Goal: Complete application form: Complete application form

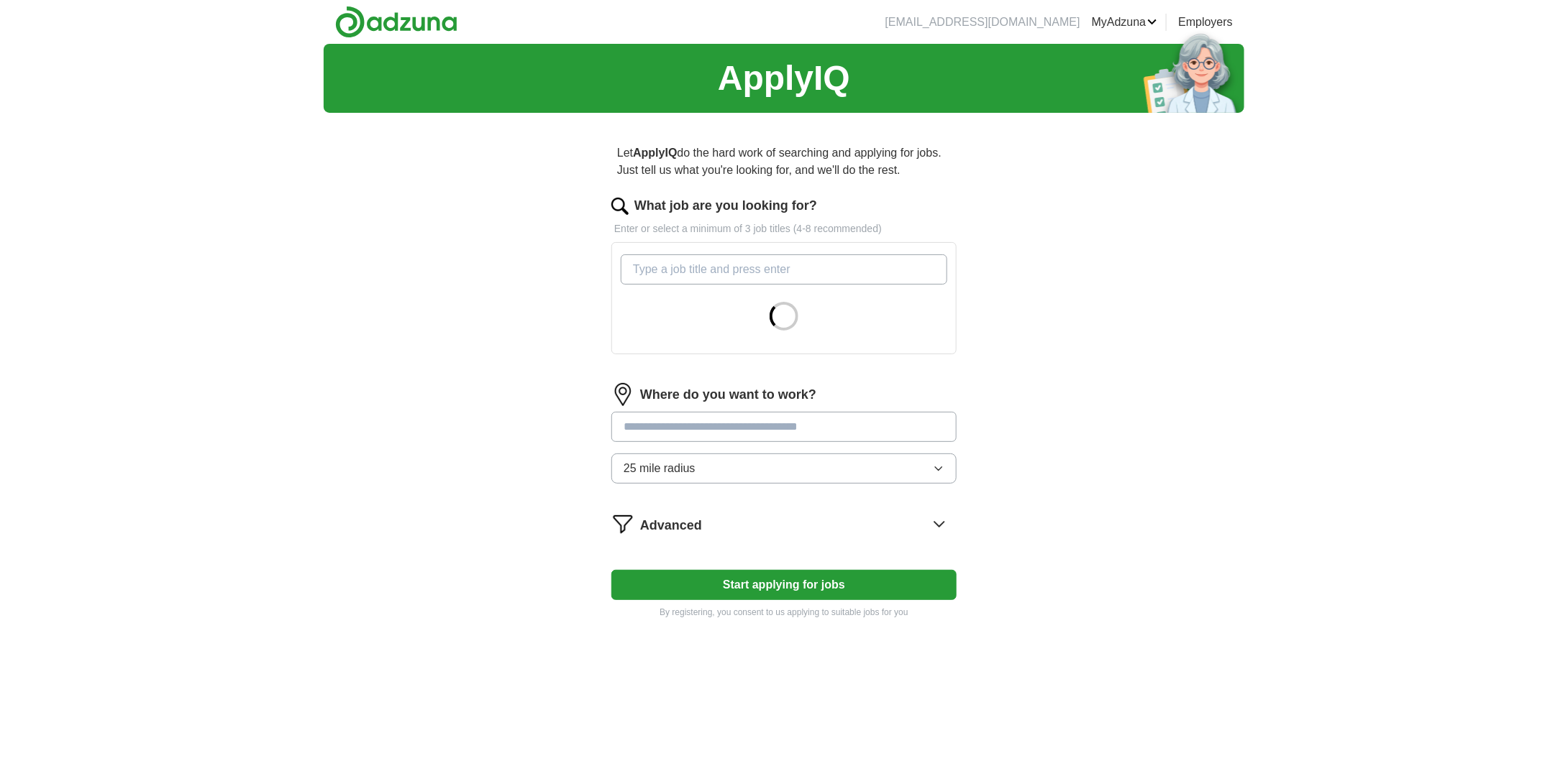
click at [642, 268] on input "What job are you looking for?" at bounding box center [784, 269] width 326 height 30
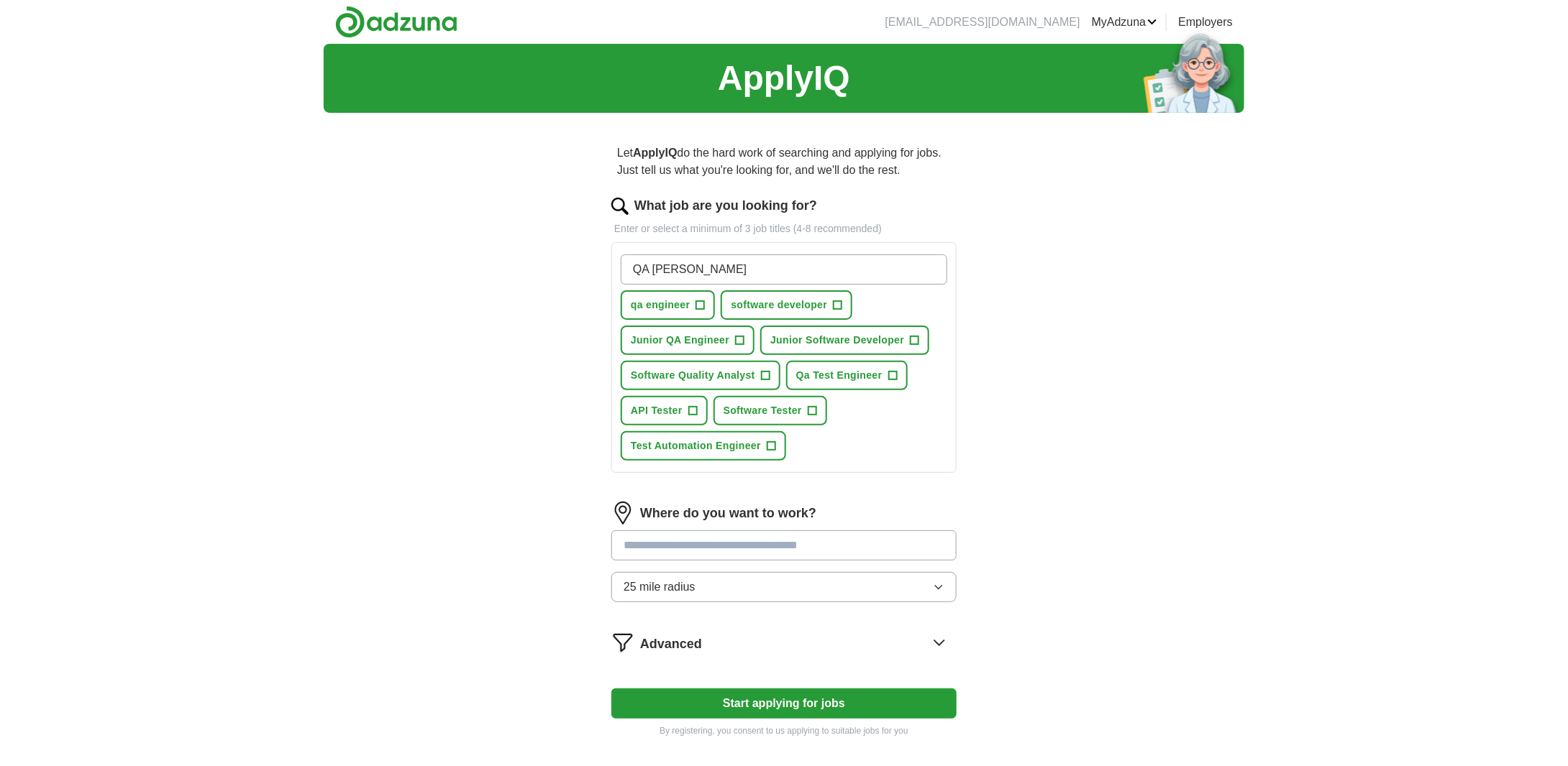
type input "QA [PERSON_NAME]"
click at [687, 300] on span "qa engineer" at bounding box center [660, 305] width 59 height 15
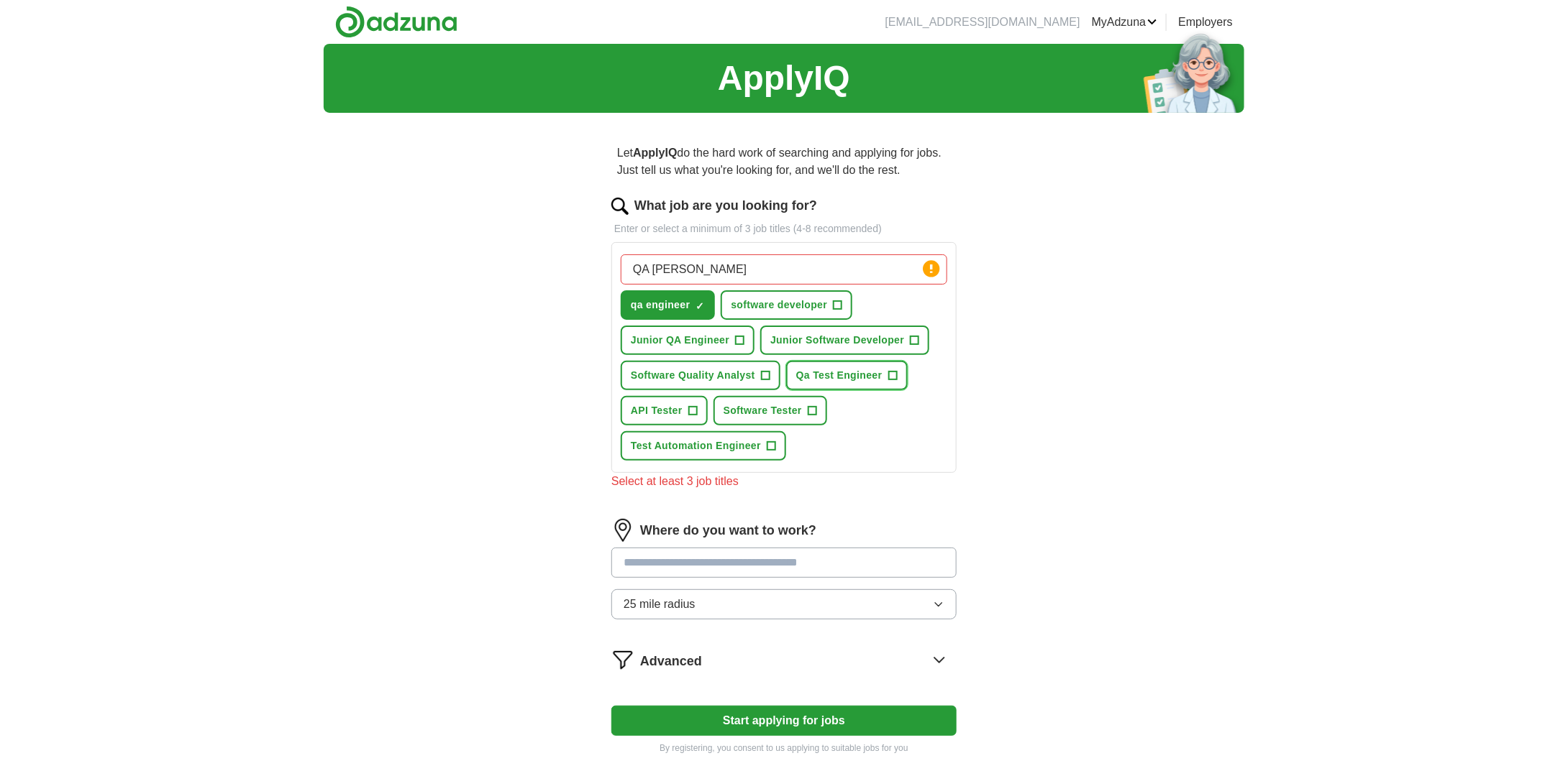
click at [827, 368] on span "Qa Test Engineer" at bounding box center [839, 375] width 86 height 15
click at [738, 411] on span "Software Tester" at bounding box center [763, 411] width 78 height 15
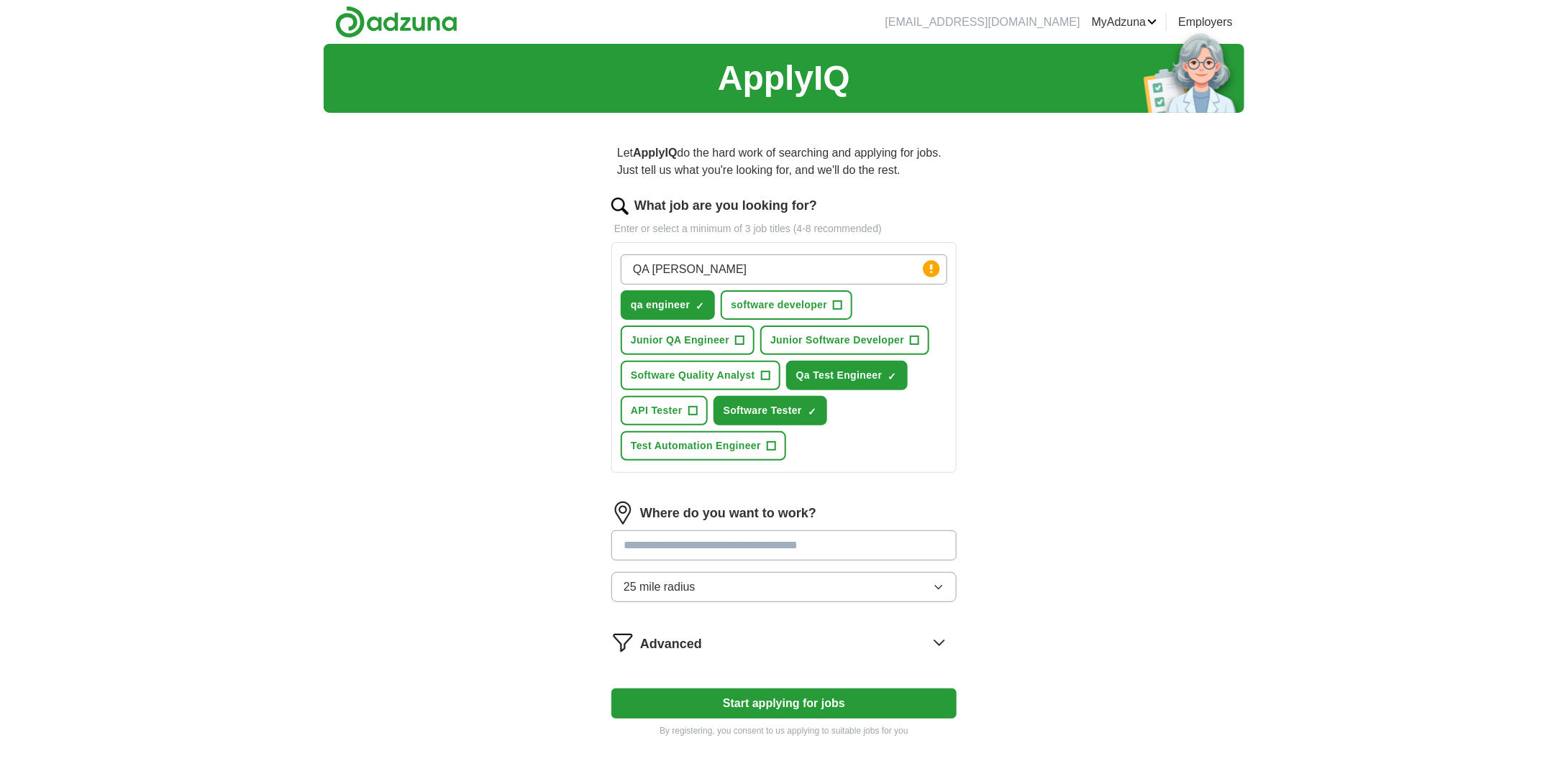
click at [735, 541] on input at bounding box center [784, 545] width 345 height 30
type input "*******"
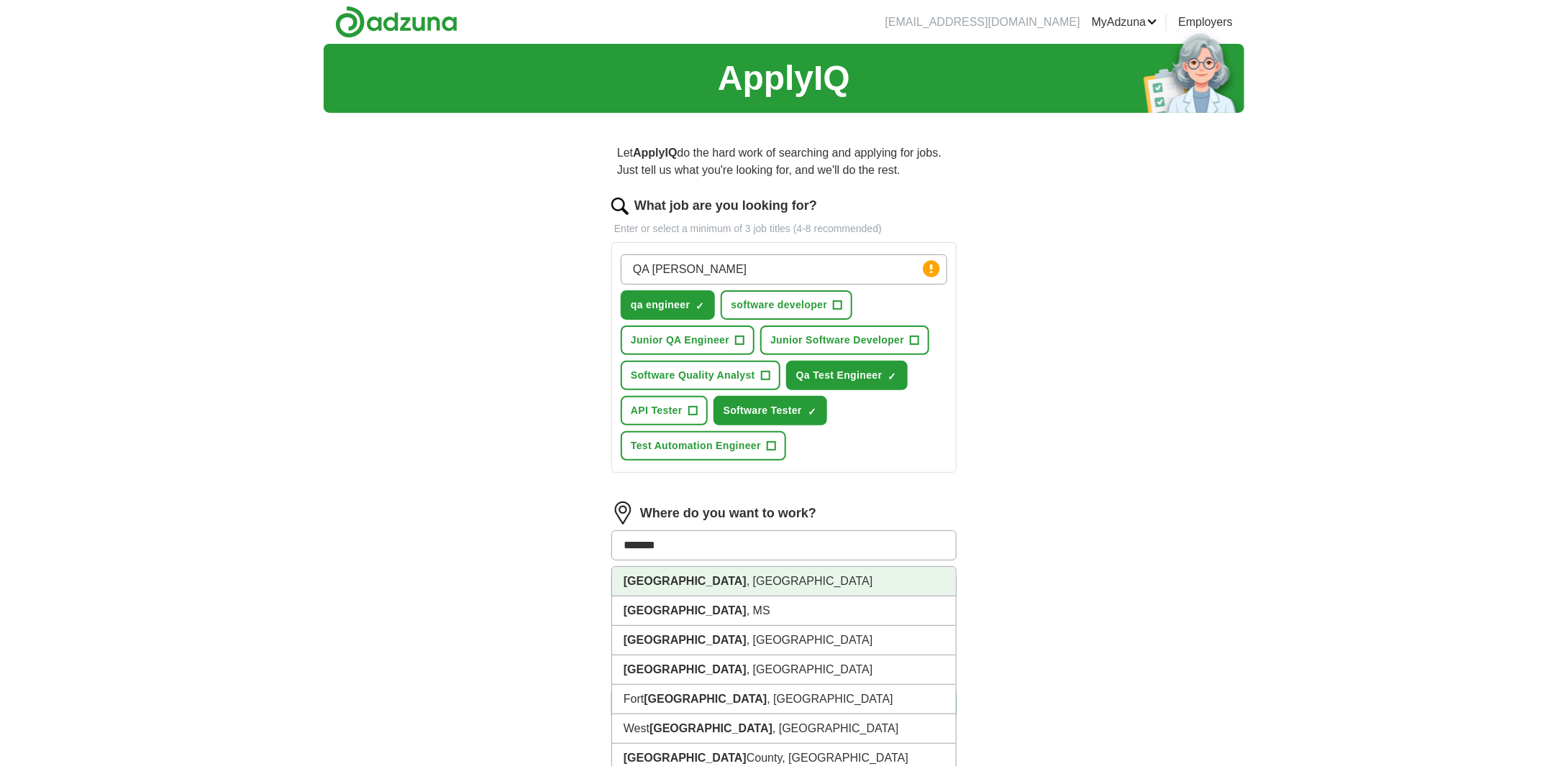
click at [696, 575] on li "[GEOGRAPHIC_DATA] , [GEOGRAPHIC_DATA]" at bounding box center [784, 582] width 344 height 29
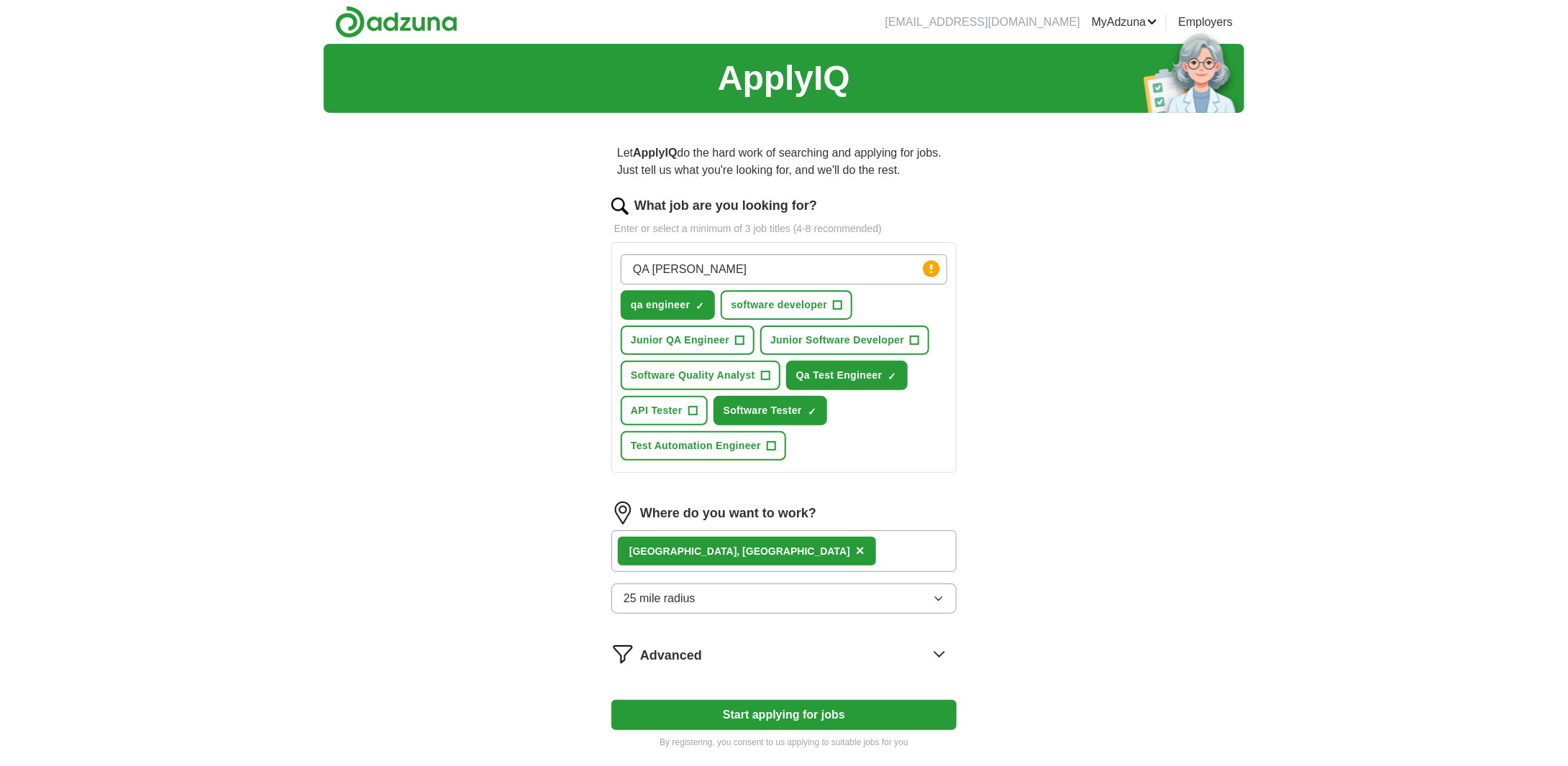
scroll to position [188, 0]
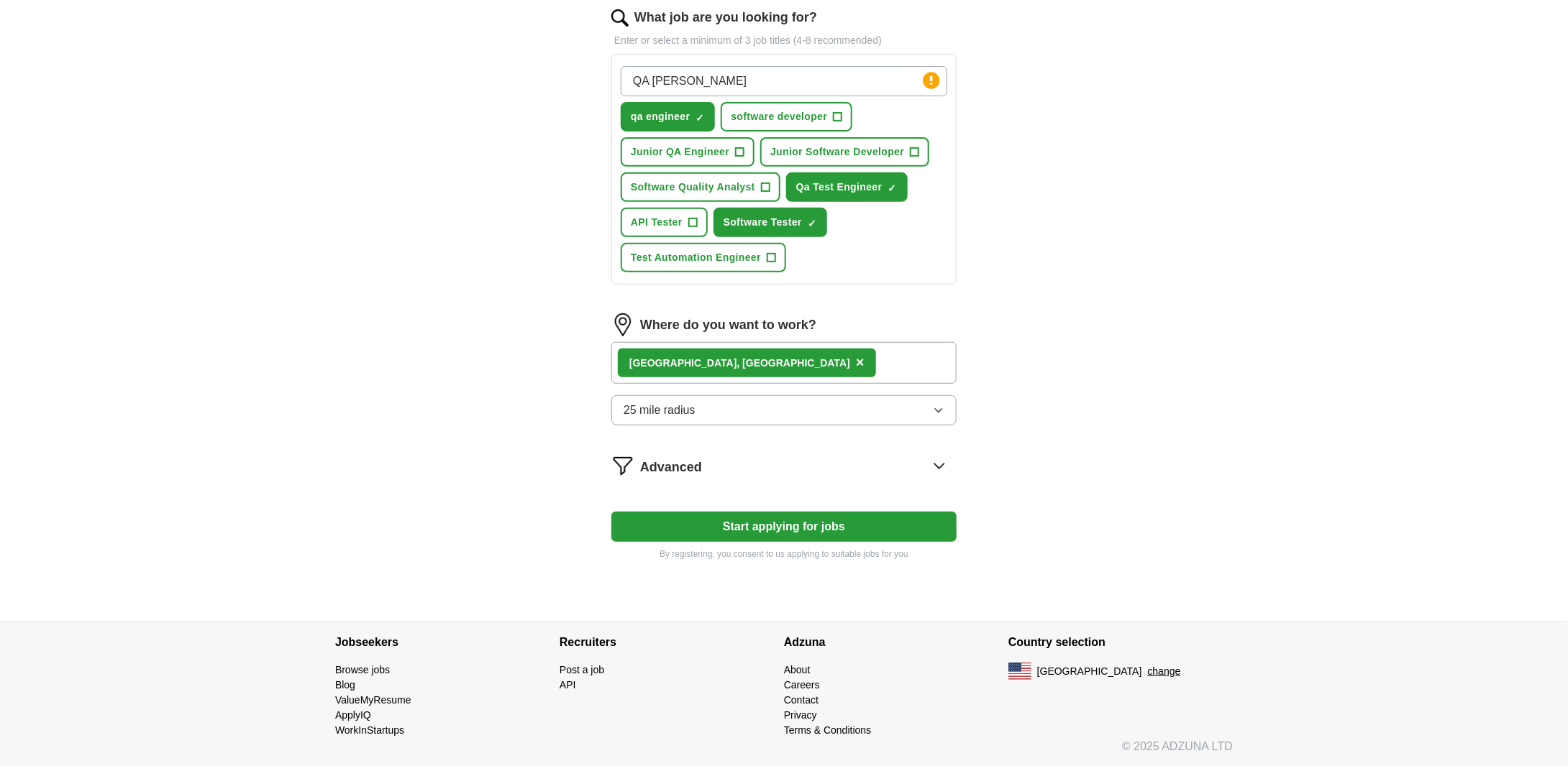
click at [745, 523] on button "Start applying for jobs" at bounding box center [784, 526] width 345 height 30
select select "**"
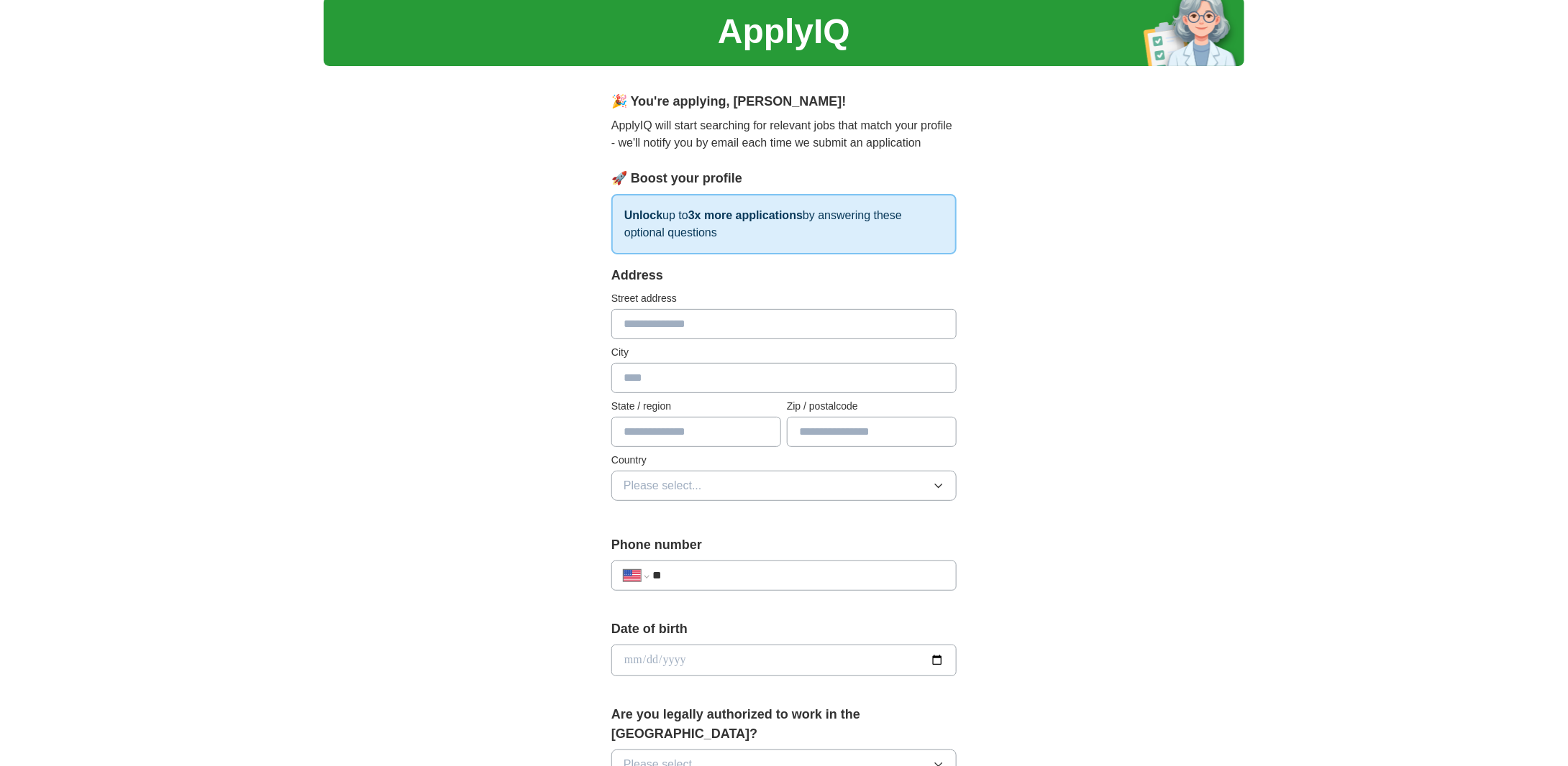
scroll to position [0, 0]
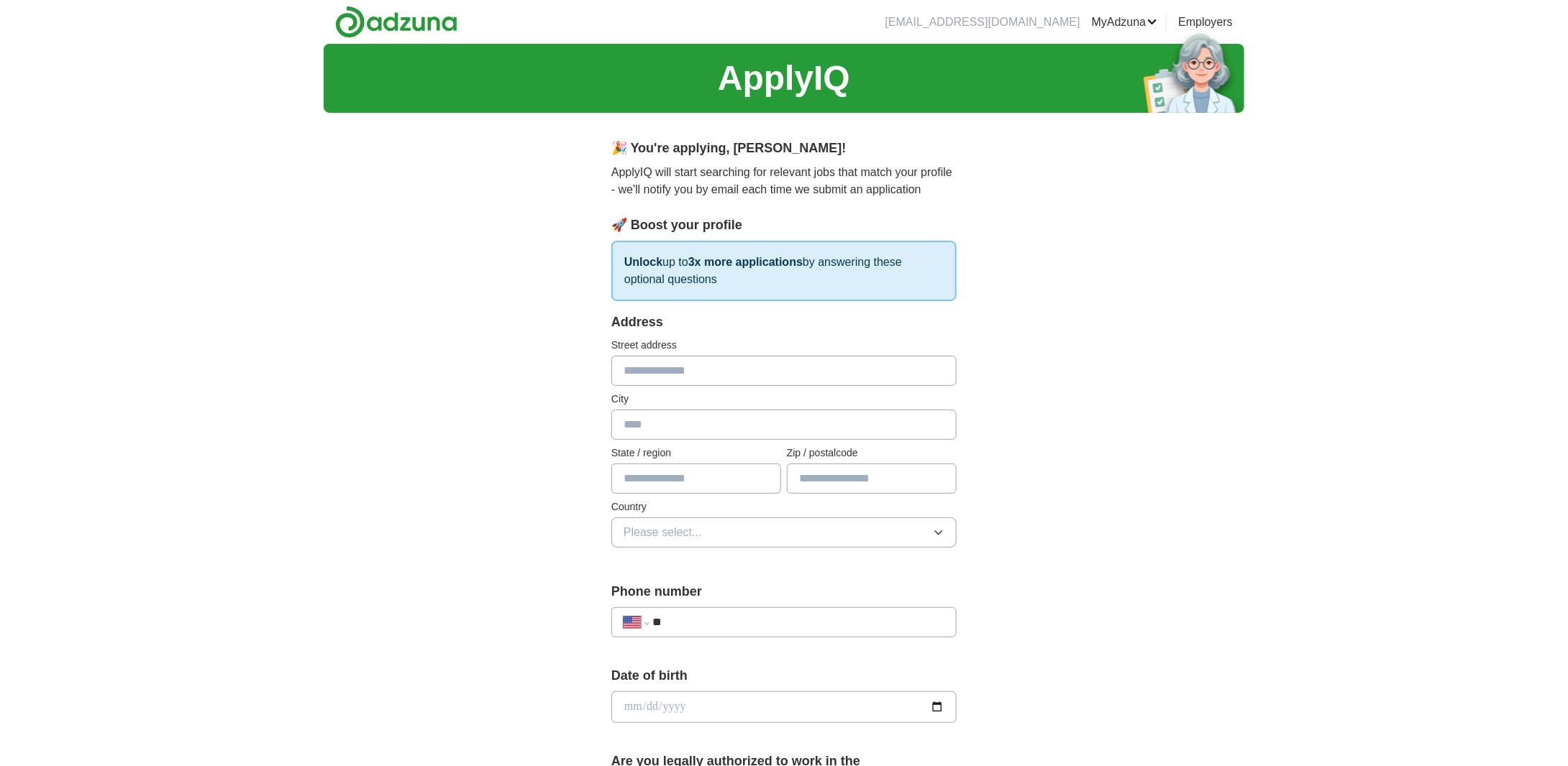
click at [676, 373] on input "text" at bounding box center [784, 371] width 345 height 30
type input "**********"
type input "*****"
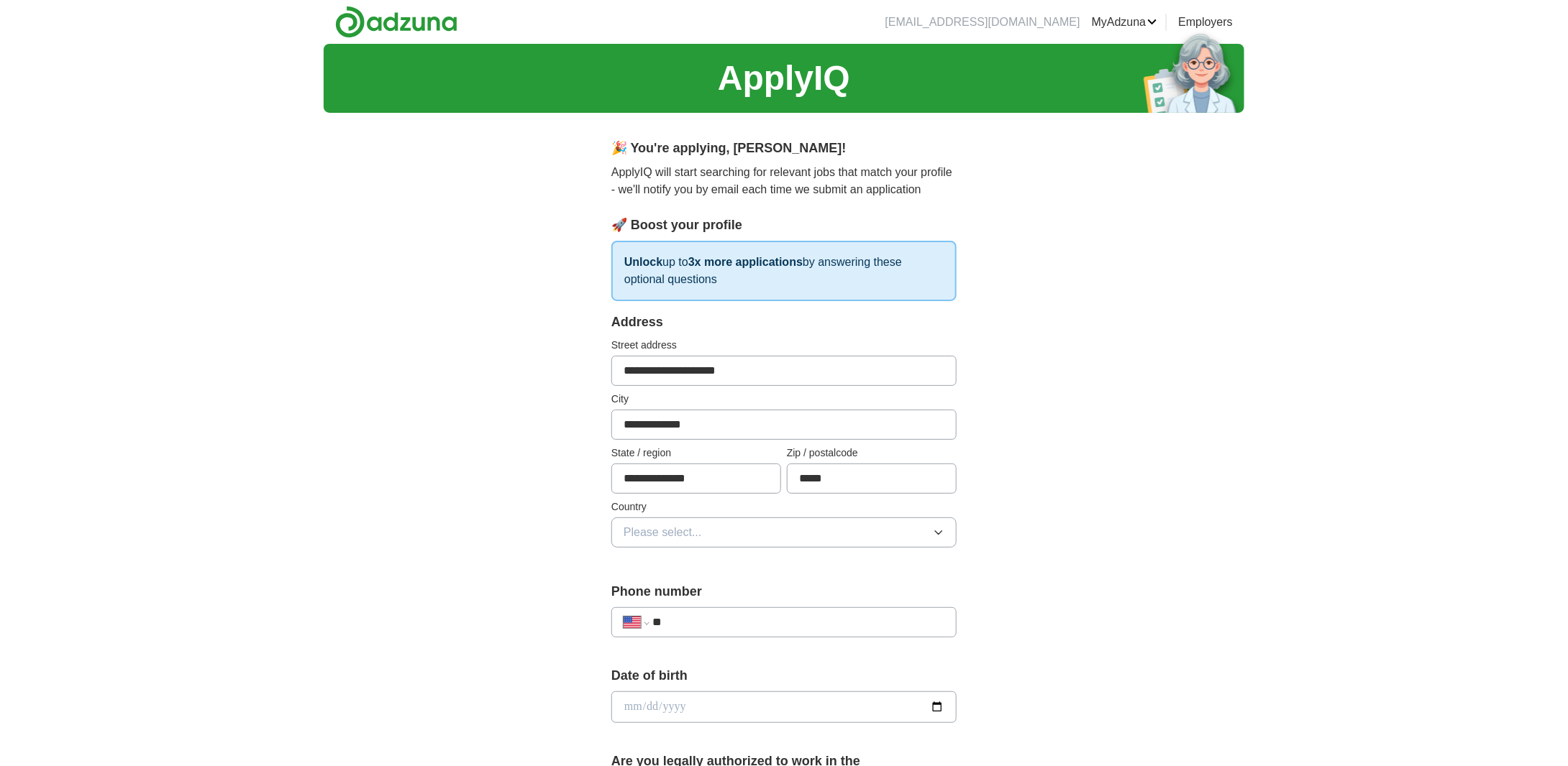
scroll to position [191, 0]
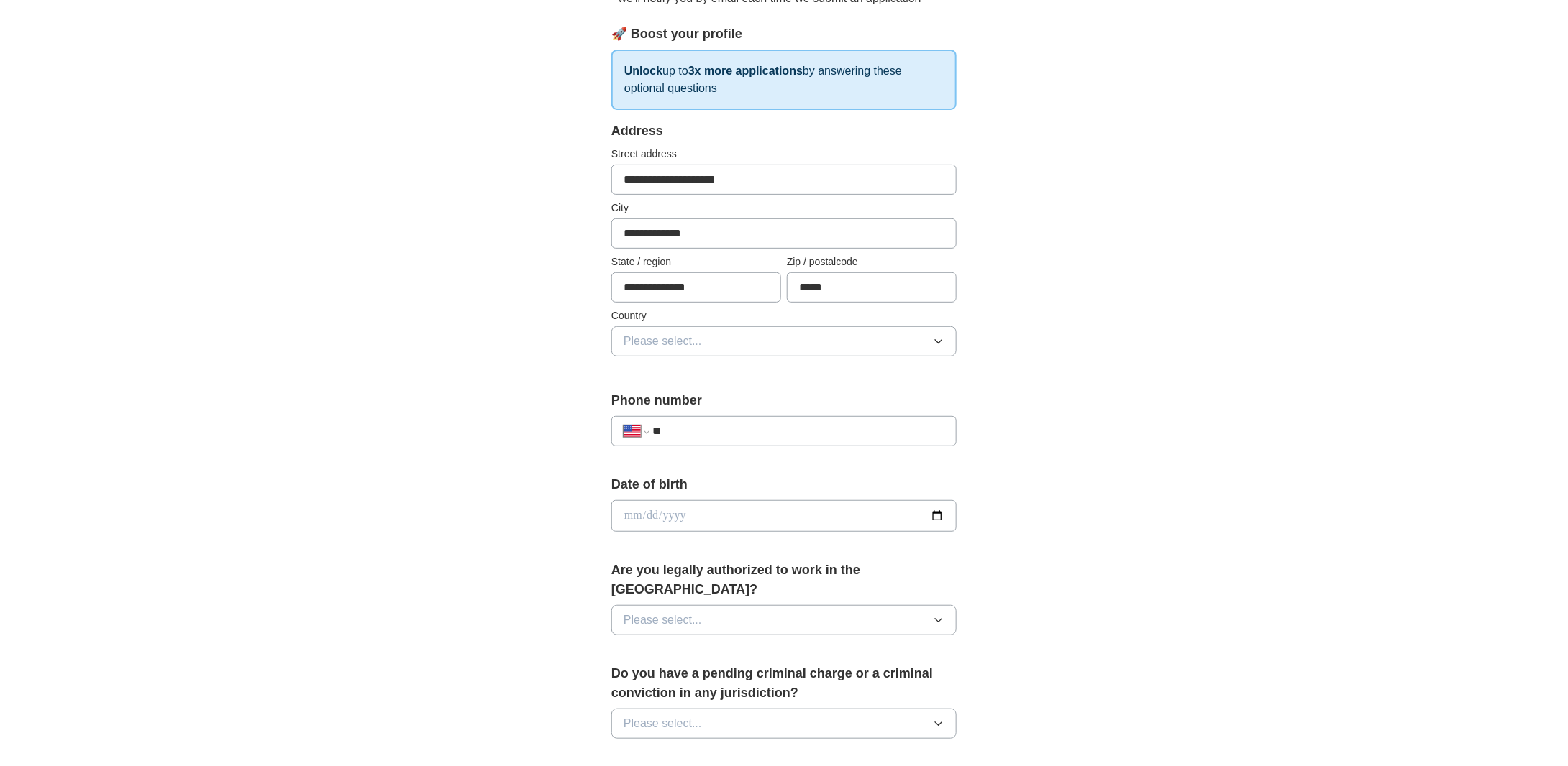
click at [660, 344] on span "Please select..." at bounding box center [663, 341] width 78 height 17
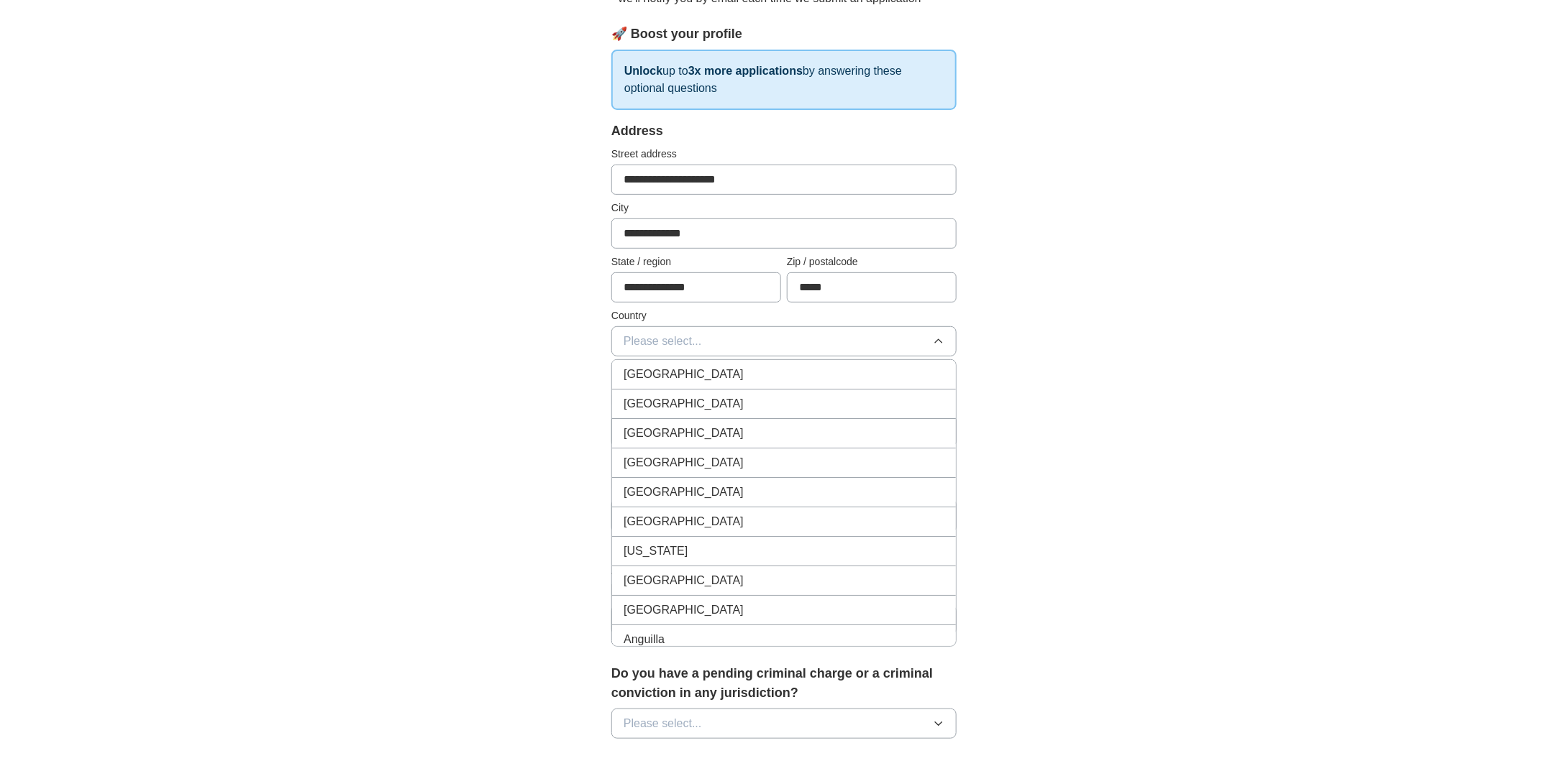
click at [671, 399] on span "[GEOGRAPHIC_DATA]" at bounding box center [684, 403] width 120 height 17
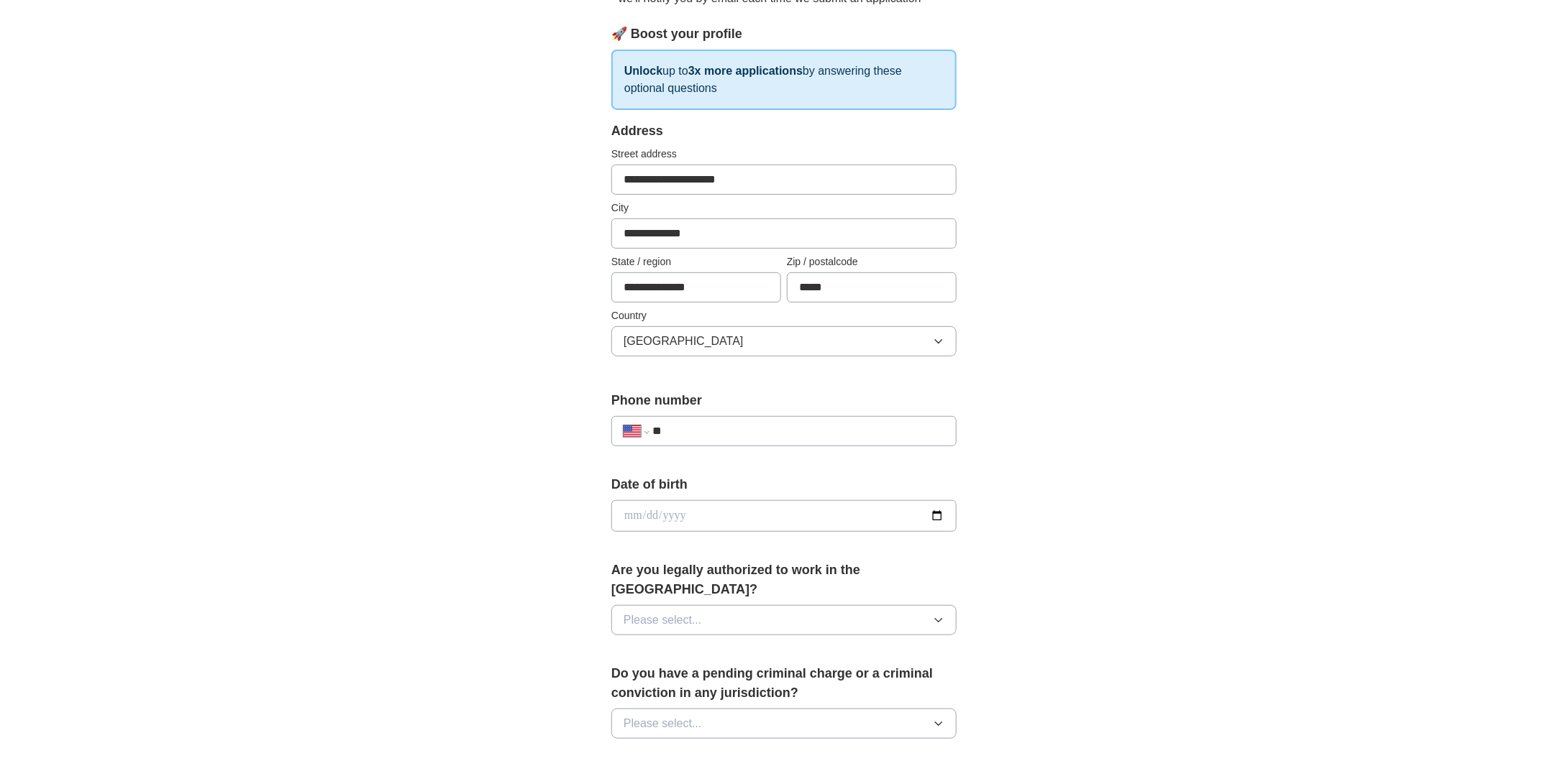
scroll to position [383, 0]
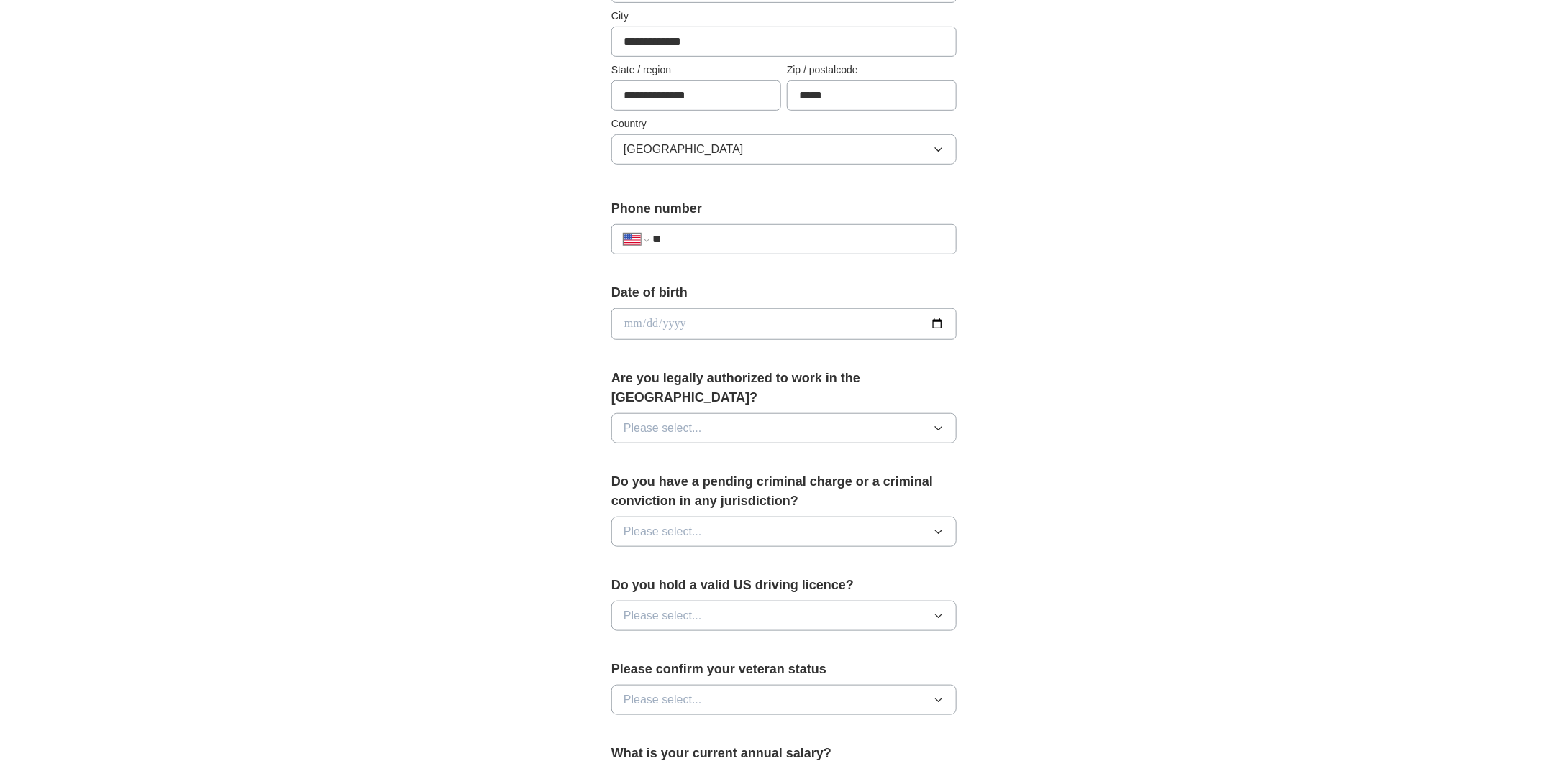
click at [666, 313] on input "date" at bounding box center [784, 323] width 345 height 32
click at [639, 320] on input "date" at bounding box center [784, 323] width 345 height 32
type input "**********"
click at [670, 420] on span "Please select..." at bounding box center [663, 428] width 78 height 17
click at [666, 453] on div "Yes" at bounding box center [784, 461] width 321 height 17
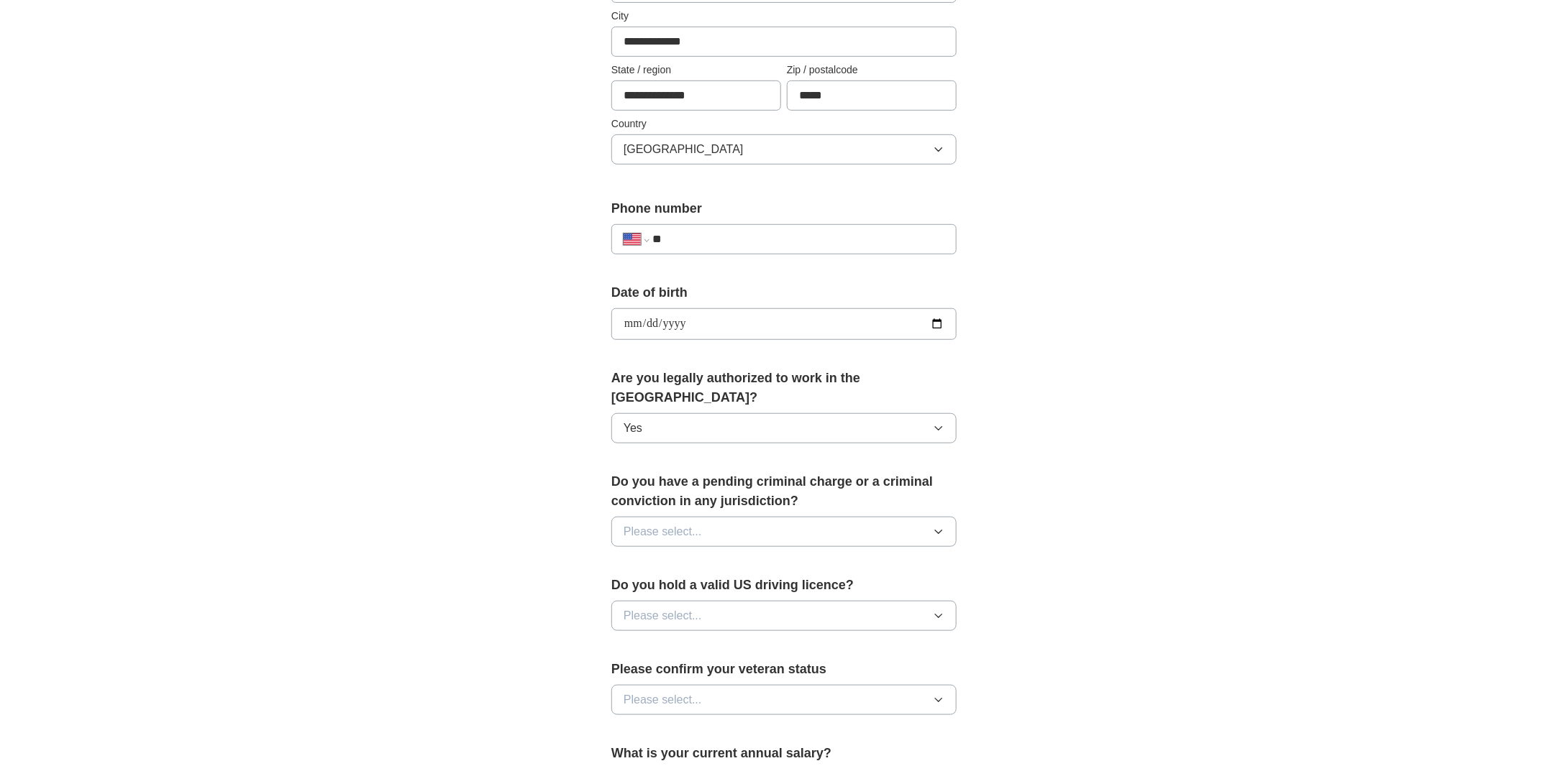
click at [694, 523] on span "Please select..." at bounding box center [663, 532] width 78 height 17
click at [680, 586] on div "No" at bounding box center [784, 594] width 321 height 17
click at [655, 607] on span "Please select..." at bounding box center [663, 615] width 78 height 17
click at [666, 641] on div "Yes" at bounding box center [784, 649] width 321 height 17
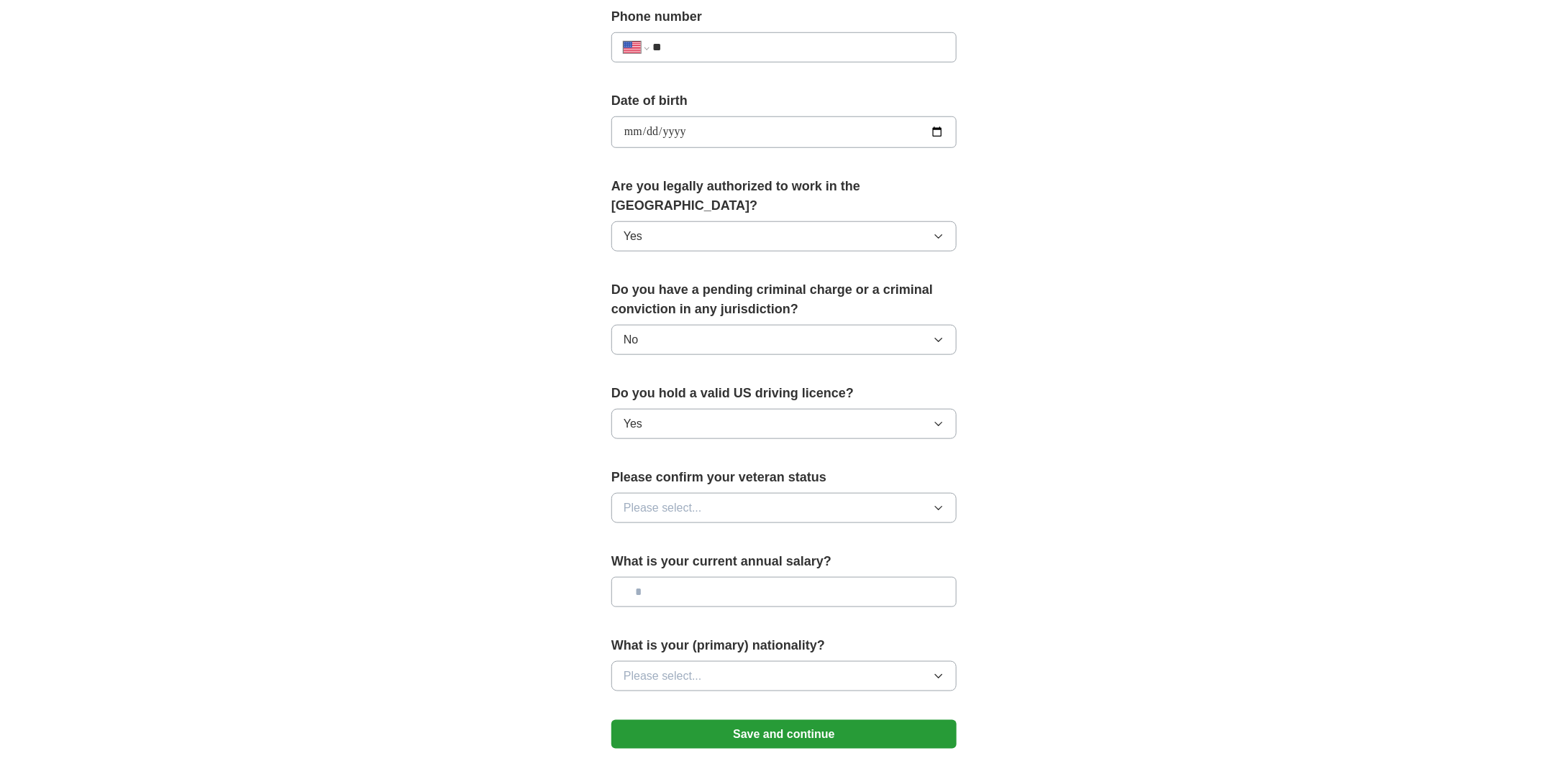
click at [674, 500] on span "Please select..." at bounding box center [663, 508] width 78 height 17
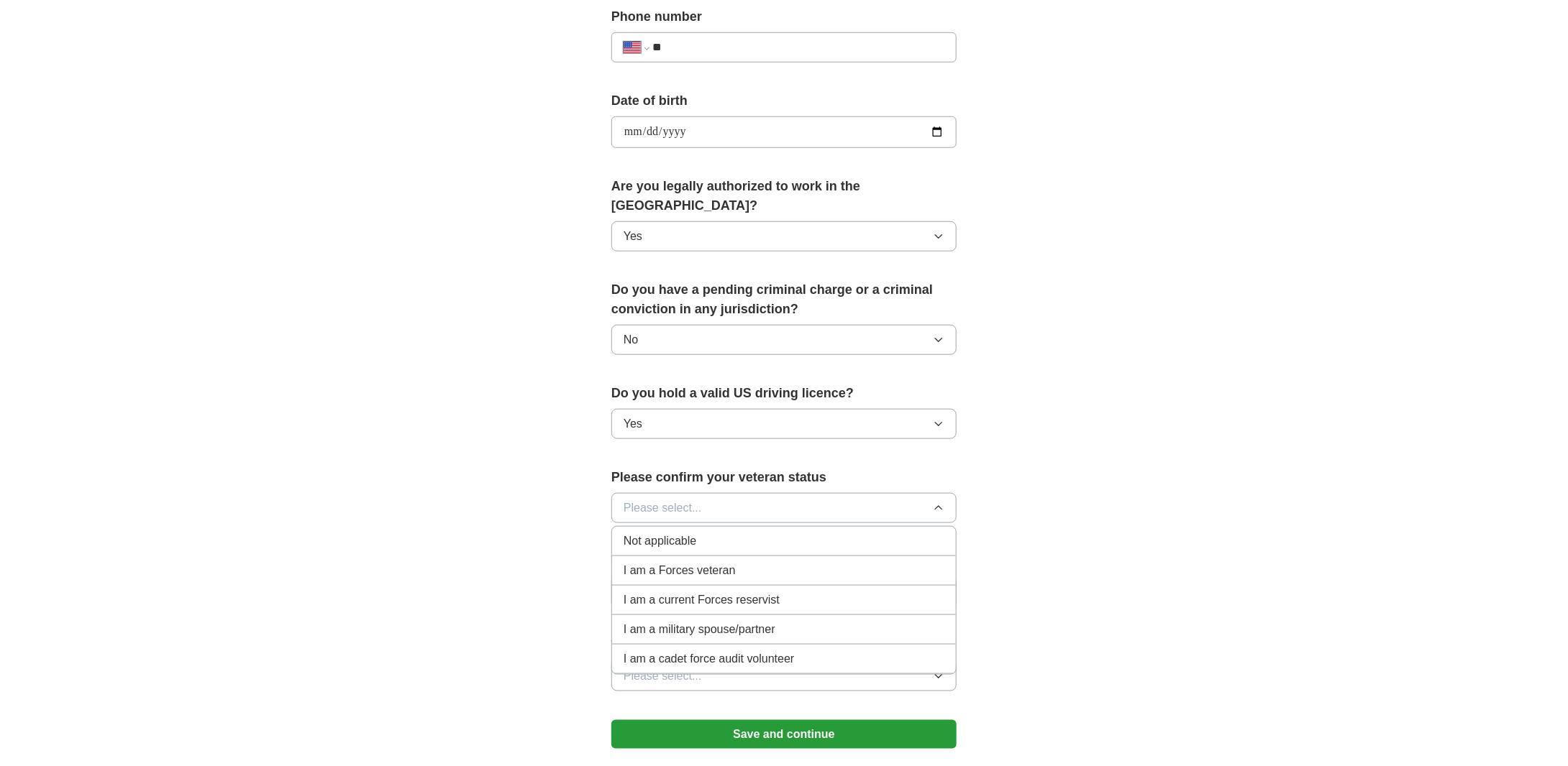
click at [701, 532] on div "Not applicable" at bounding box center [784, 541] width 321 height 17
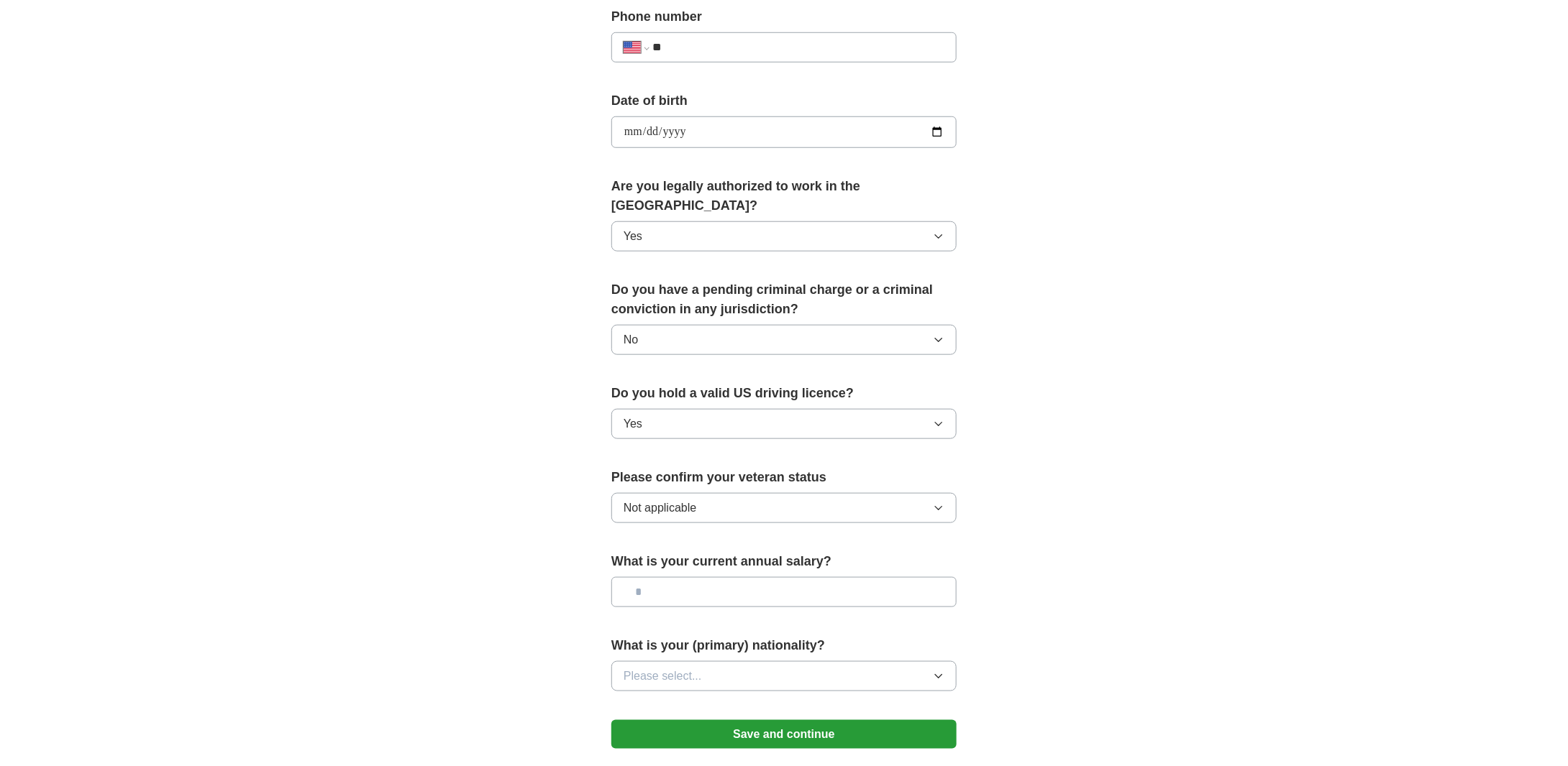
click at [676, 577] on input "text" at bounding box center [784, 592] width 345 height 30
drag, startPoint x: 675, startPoint y: 646, endPoint x: 674, endPoint y: 638, distance: 8.1
click at [674, 668] on span "Please select..." at bounding box center [663, 676] width 78 height 17
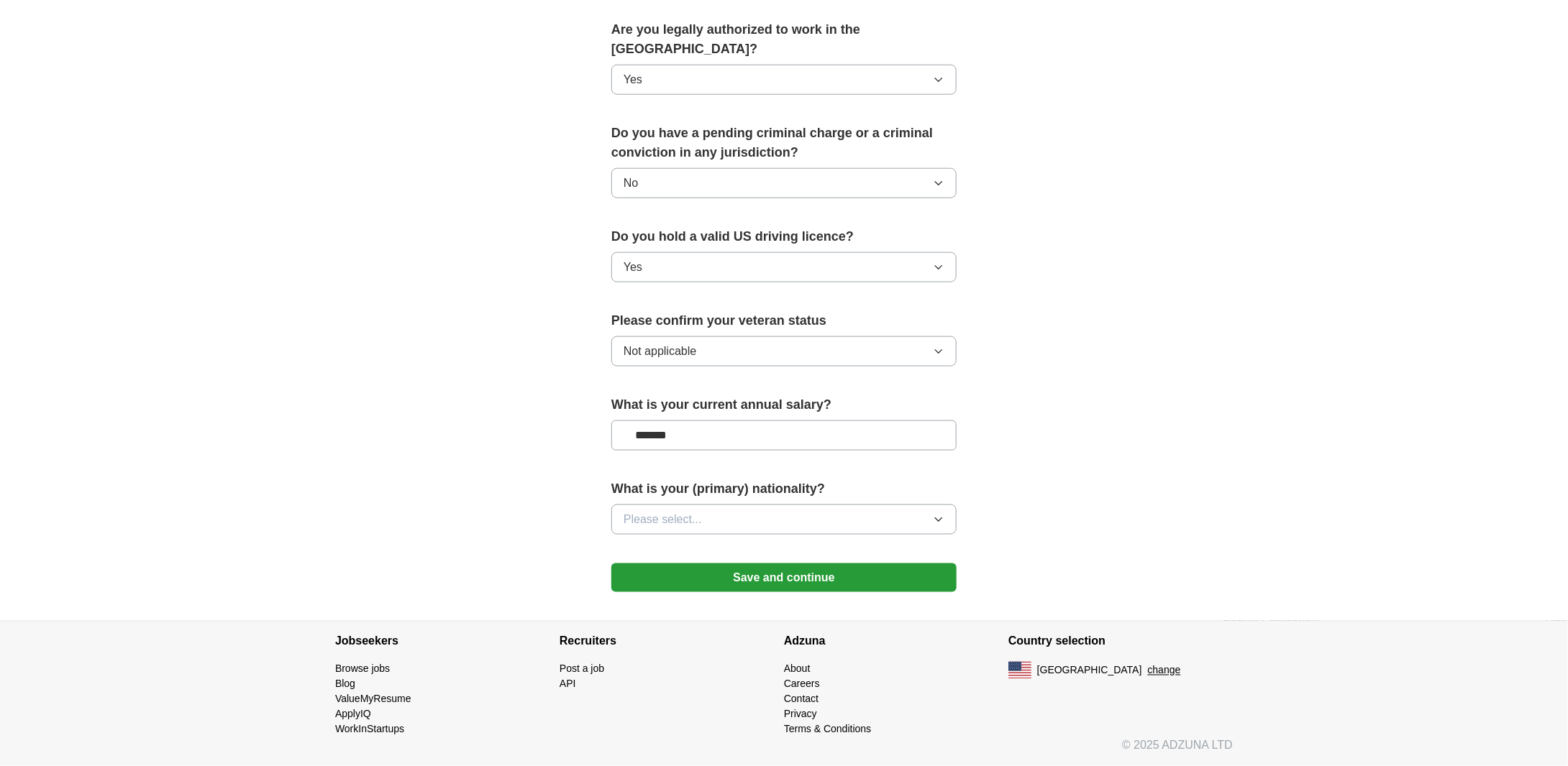
scroll to position [703, 0]
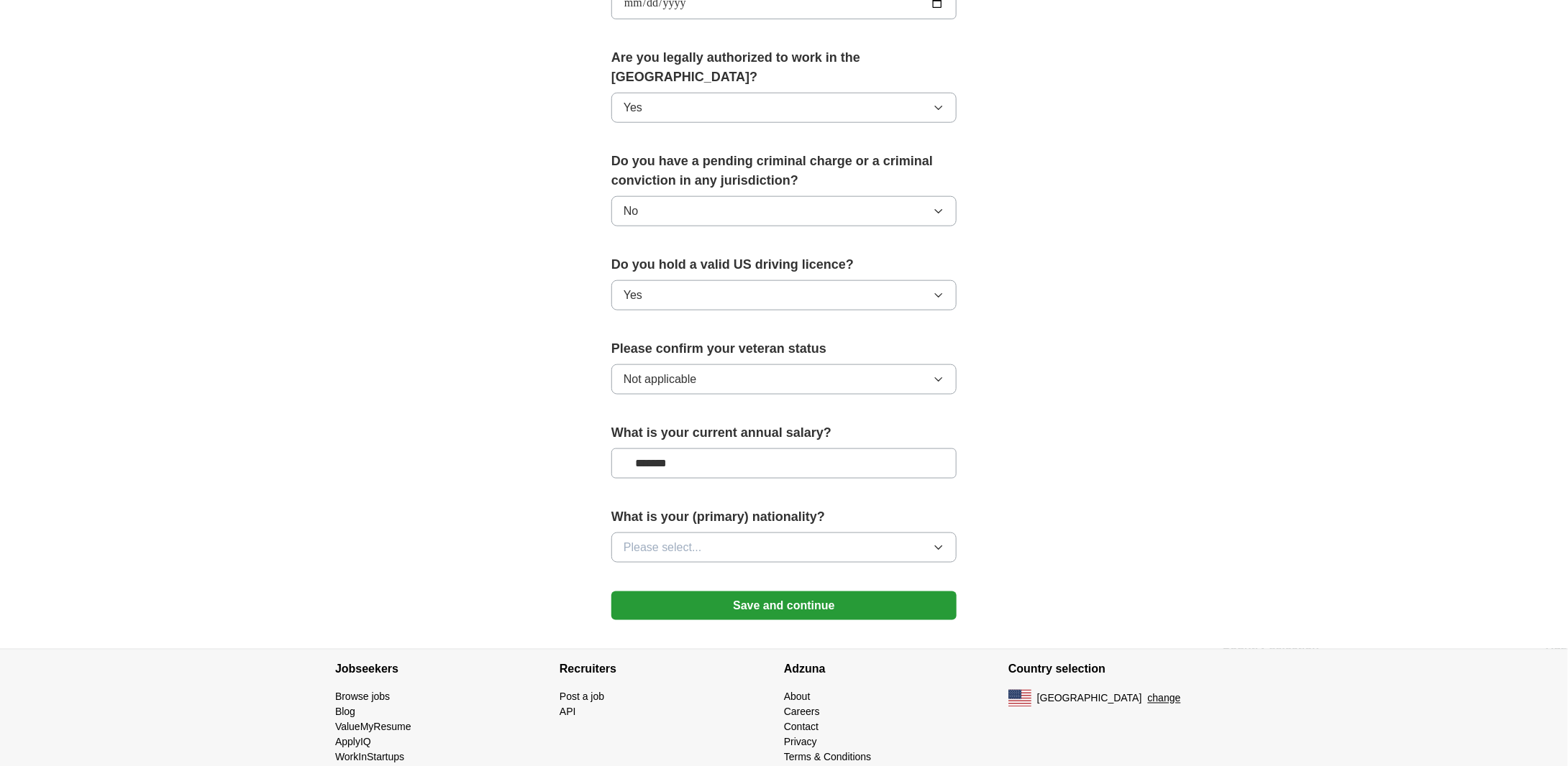
drag, startPoint x: 683, startPoint y: 380, endPoint x: 635, endPoint y: 378, distance: 48.0
click at [635, 378] on form "**********" at bounding box center [784, 122] width 345 height 1026
type input "**"
click at [673, 539] on span "Please select..." at bounding box center [663, 547] width 78 height 17
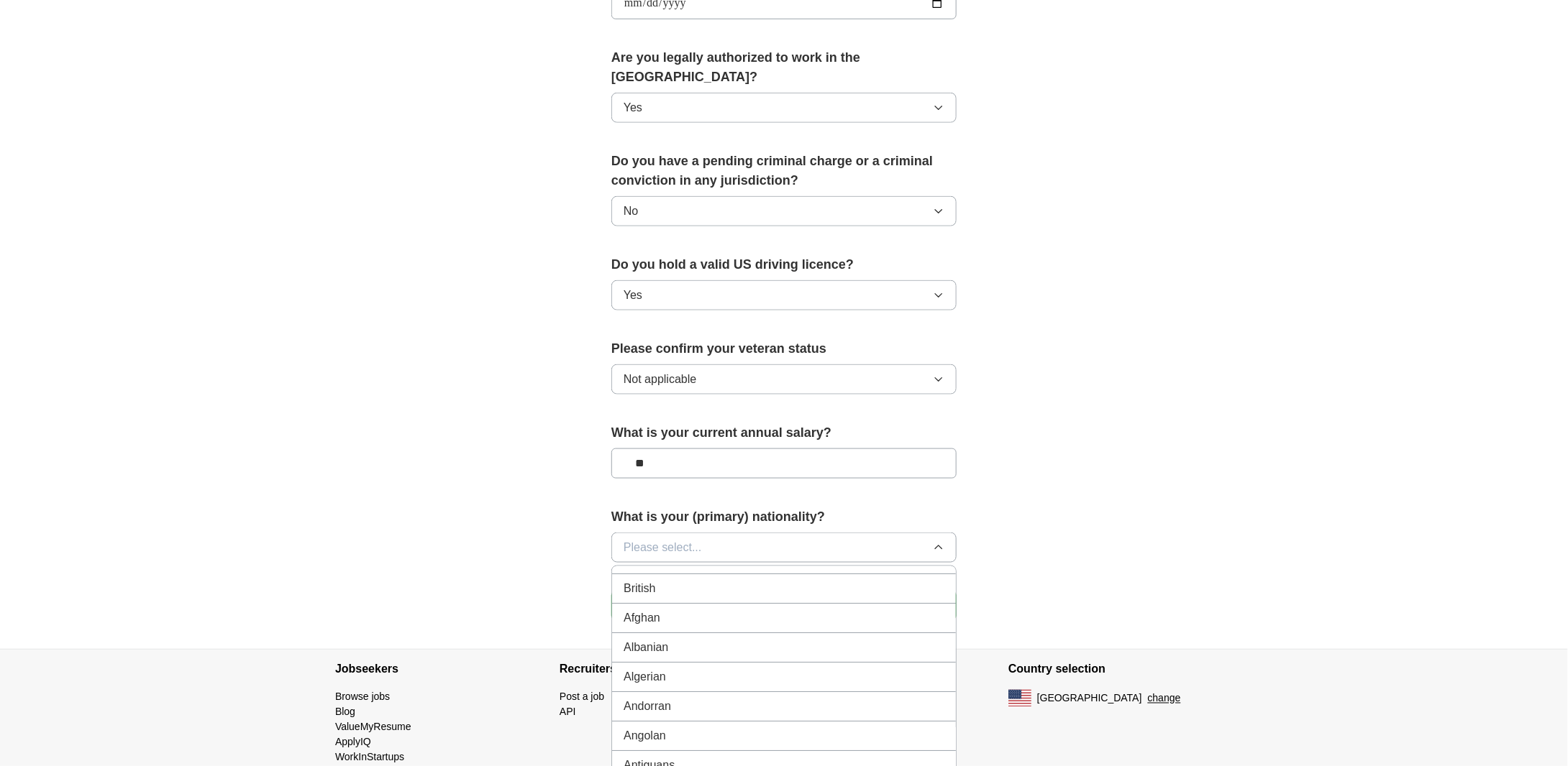
scroll to position [0, 0]
click at [695, 572] on div "American" at bounding box center [784, 581] width 321 height 17
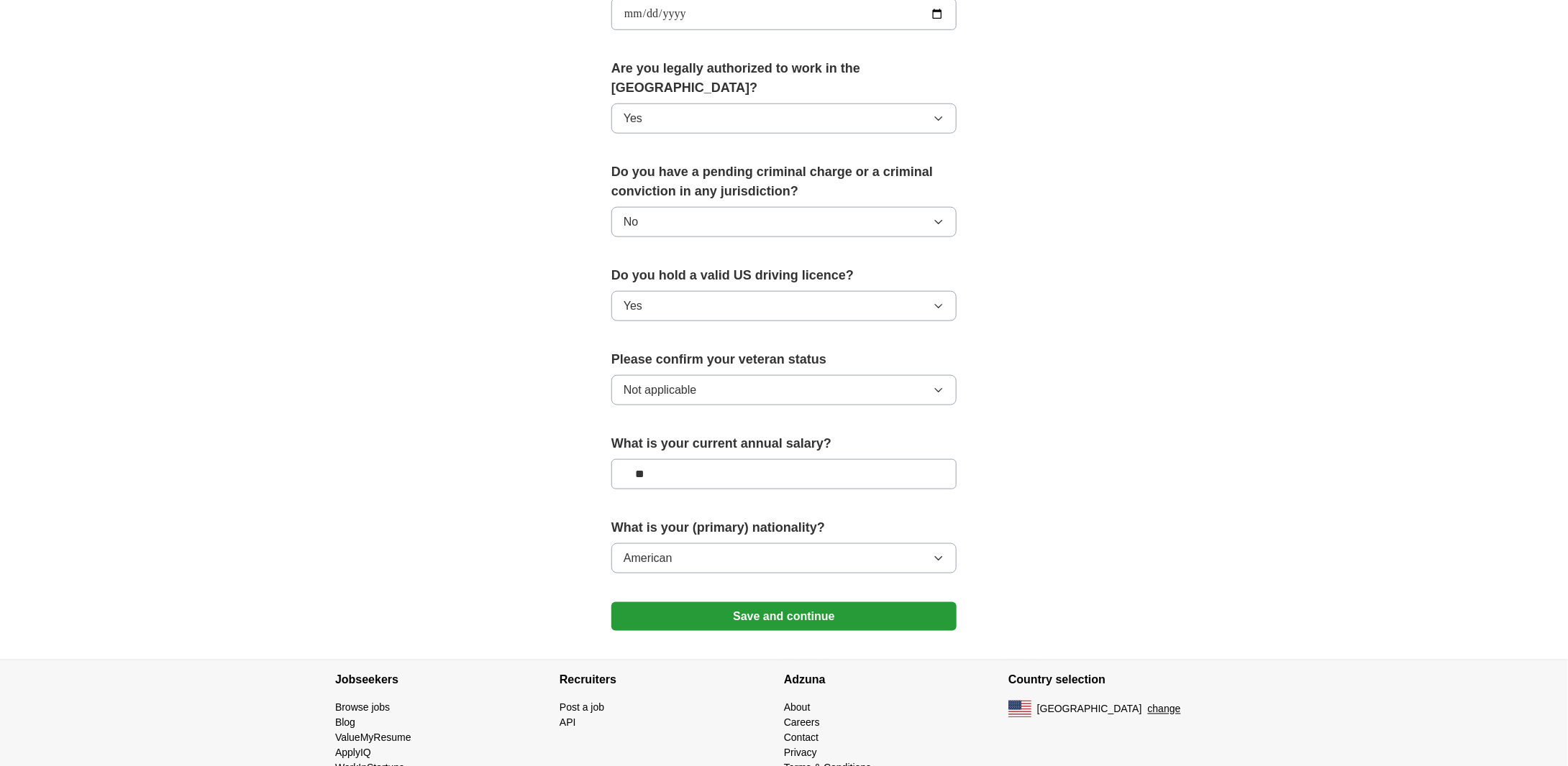
scroll to position [703, 0]
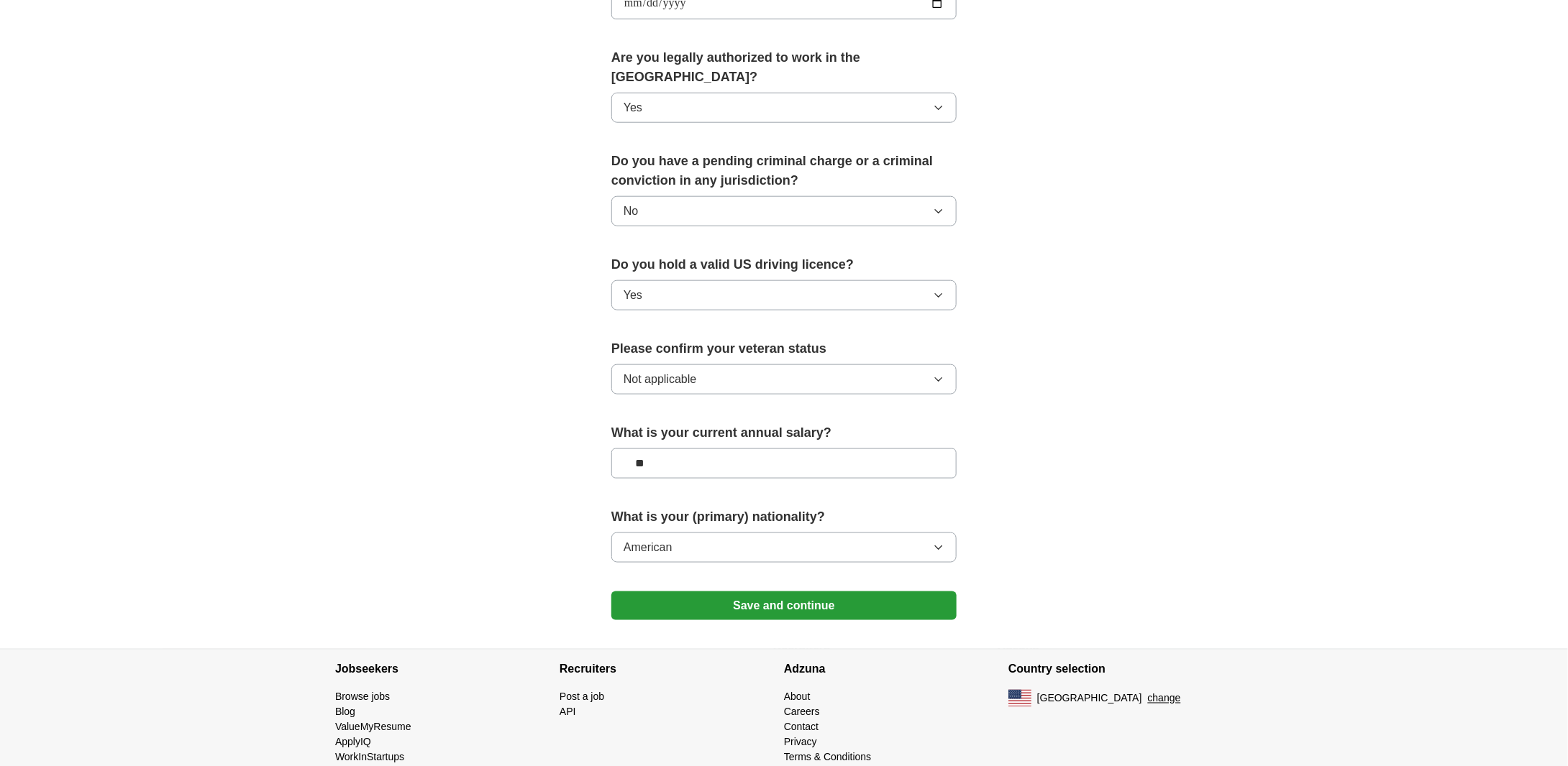
click at [714, 592] on button "Save and continue" at bounding box center [784, 606] width 345 height 29
